Goal: Download file/media

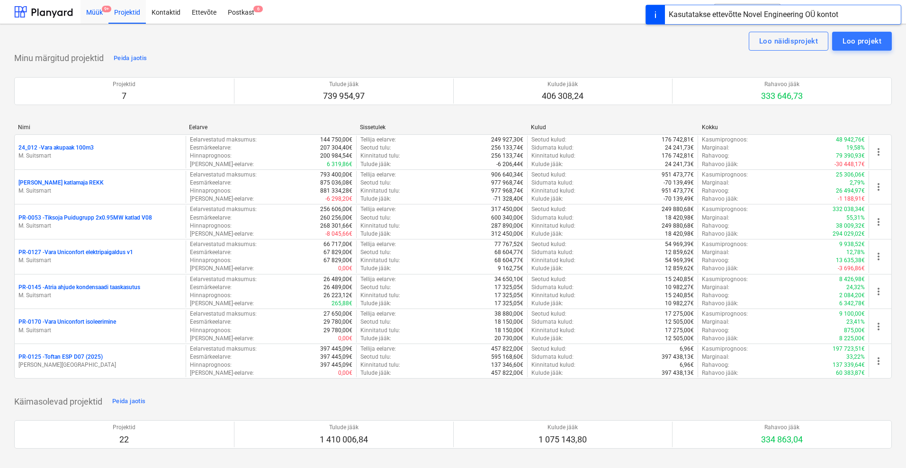
click at [91, 9] on div "Müük 9+" at bounding box center [95, 12] width 28 height 24
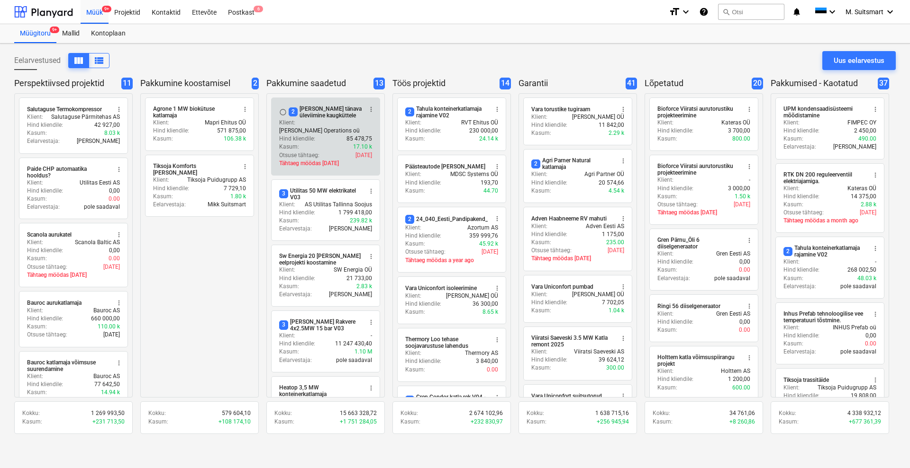
click at [301, 110] on div "2 [PERSON_NAME] tänava üleviimine kaugküttele" at bounding box center [324, 112] width 73 height 13
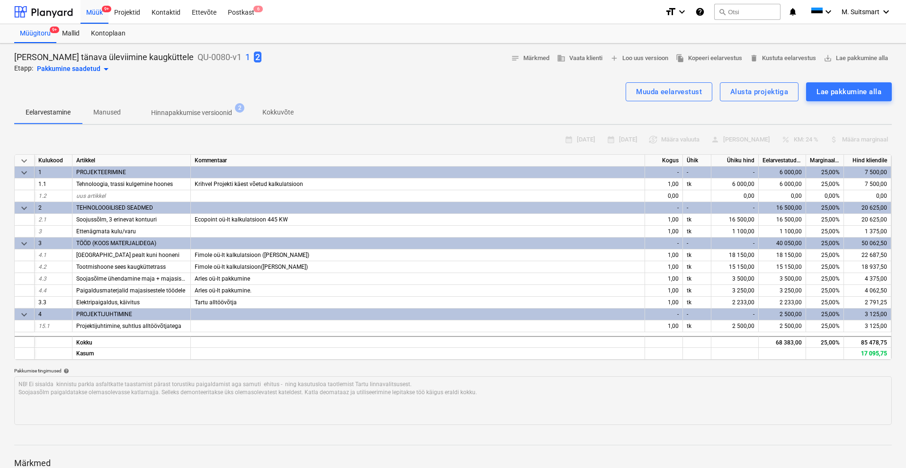
click at [799, 140] on div "calendar_month [DATE] calendar_month [DATE] currency_exchange Määra valuuta per…" at bounding box center [453, 140] width 878 height 15
click at [284, 110] on p "Kokkuvõte" at bounding box center [277, 113] width 31 height 10
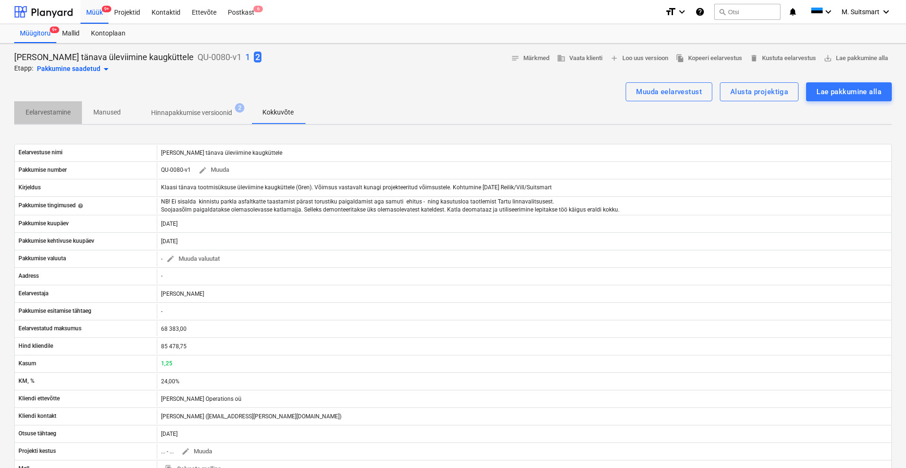
click at [50, 108] on p "Eelarvestamine" at bounding box center [48, 113] width 45 height 10
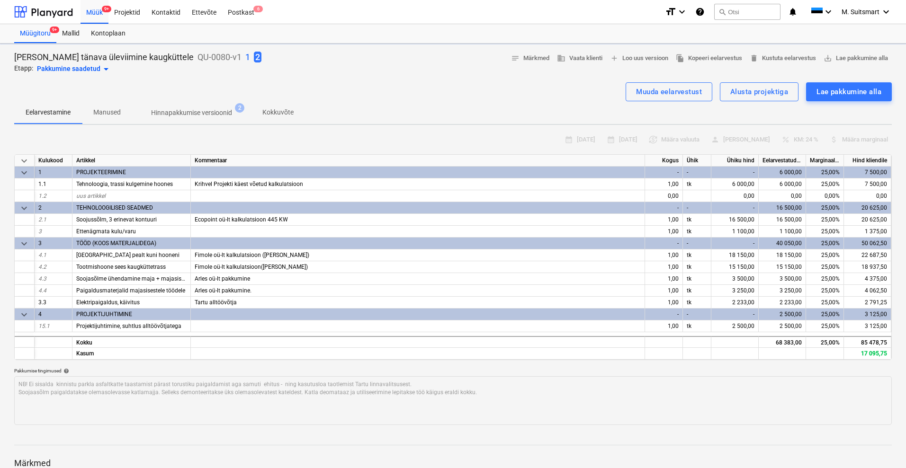
type textarea "x"
click at [876, 54] on span "save_alt Lae pakkumine alla" at bounding box center [856, 58] width 64 height 11
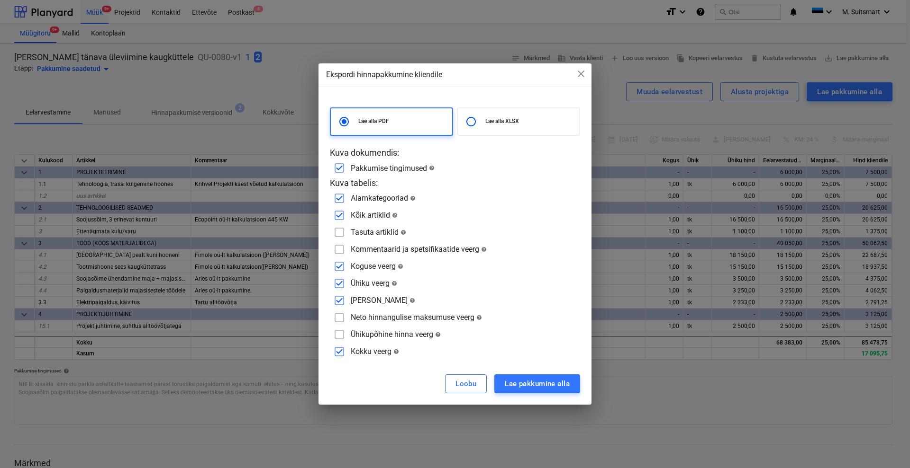
click at [336, 248] on input "checkbox" at bounding box center [339, 249] width 15 height 15
click at [339, 251] on input "checkbox" at bounding box center [339, 249] width 15 height 15
checkbox input "false"
click at [510, 384] on div "Lae pakkumine alla" at bounding box center [536, 384] width 65 height 12
